Goal: Find specific page/section: Find specific page/section

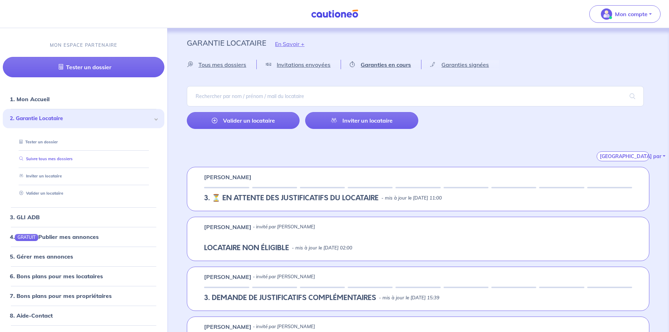
click at [60, 161] on link "Suivre tous mes dossiers" at bounding box center [44, 158] width 56 height 5
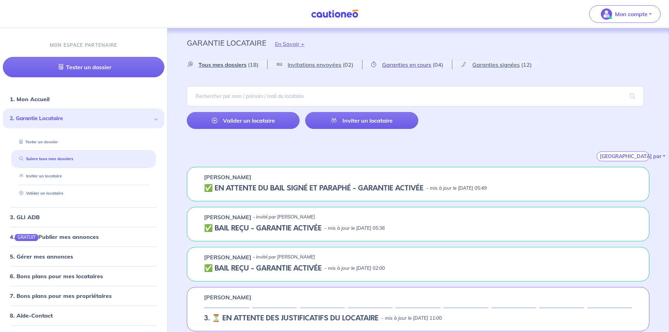
click at [414, 66] on span "Garanties en cours" at bounding box center [406, 64] width 49 height 7
